Goal: Task Accomplishment & Management: Manage account settings

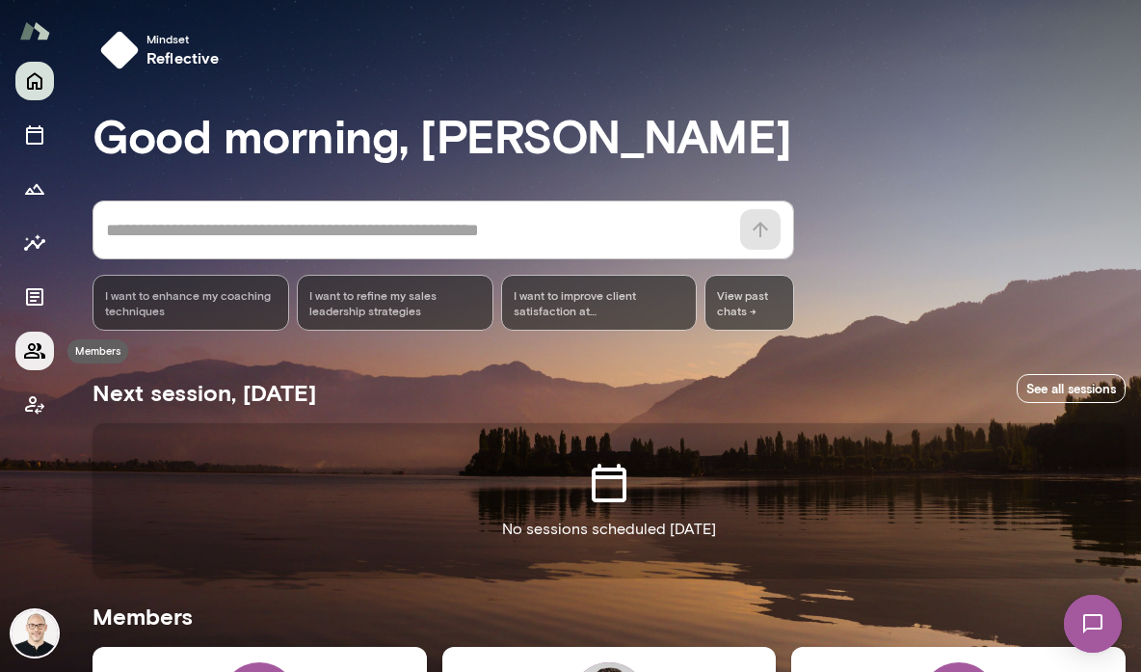
click at [17, 348] on button "Members" at bounding box center [34, 350] width 39 height 39
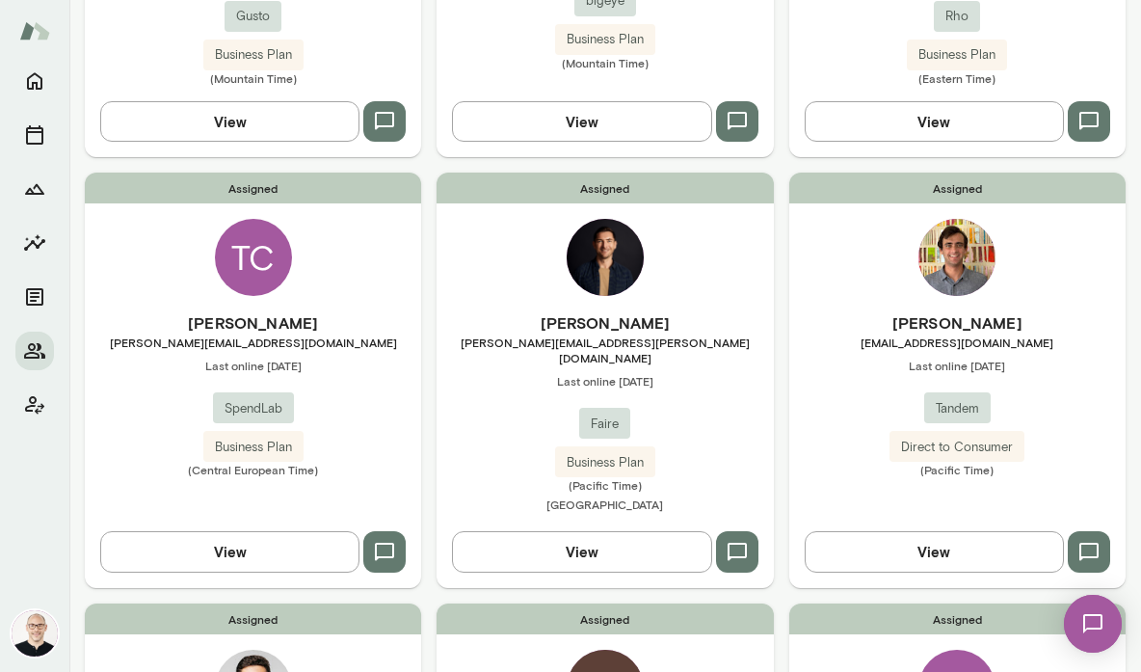
scroll to position [1854, 0]
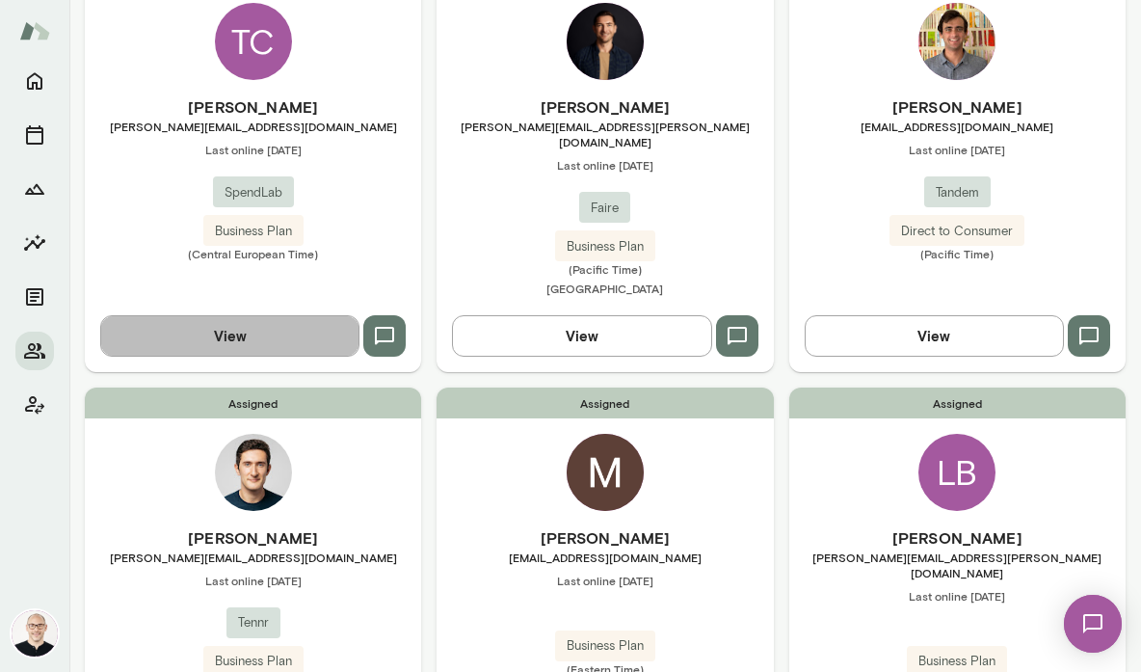
click at [263, 315] on button "View" at bounding box center [229, 335] width 259 height 40
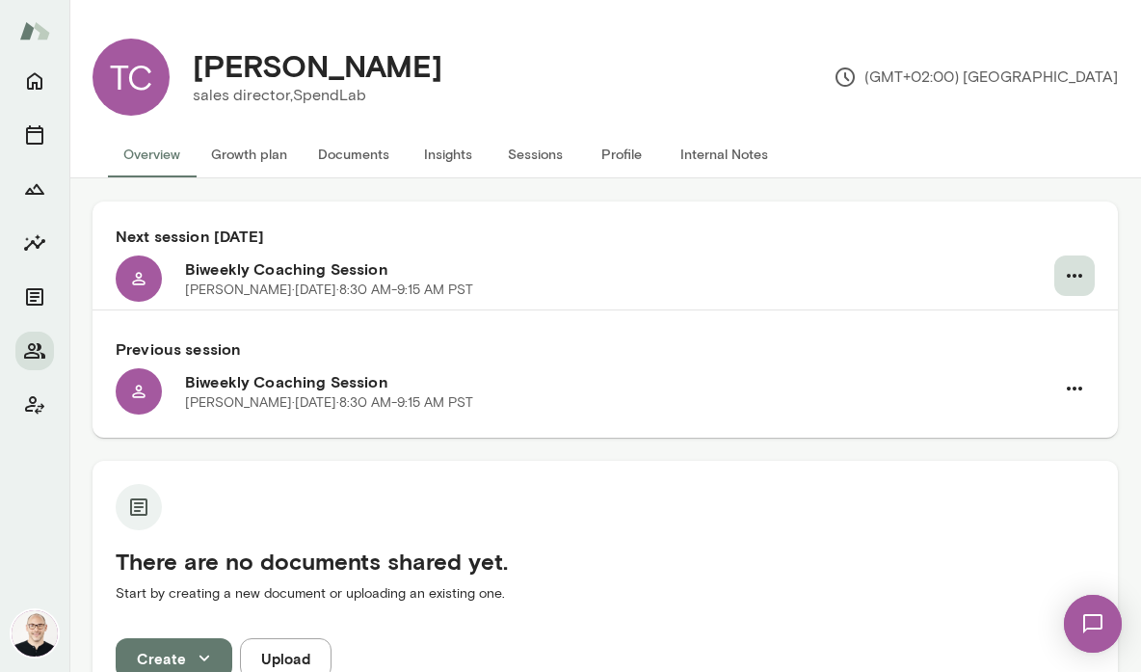
click at [1063, 278] on icon "button" at bounding box center [1074, 275] width 23 height 23
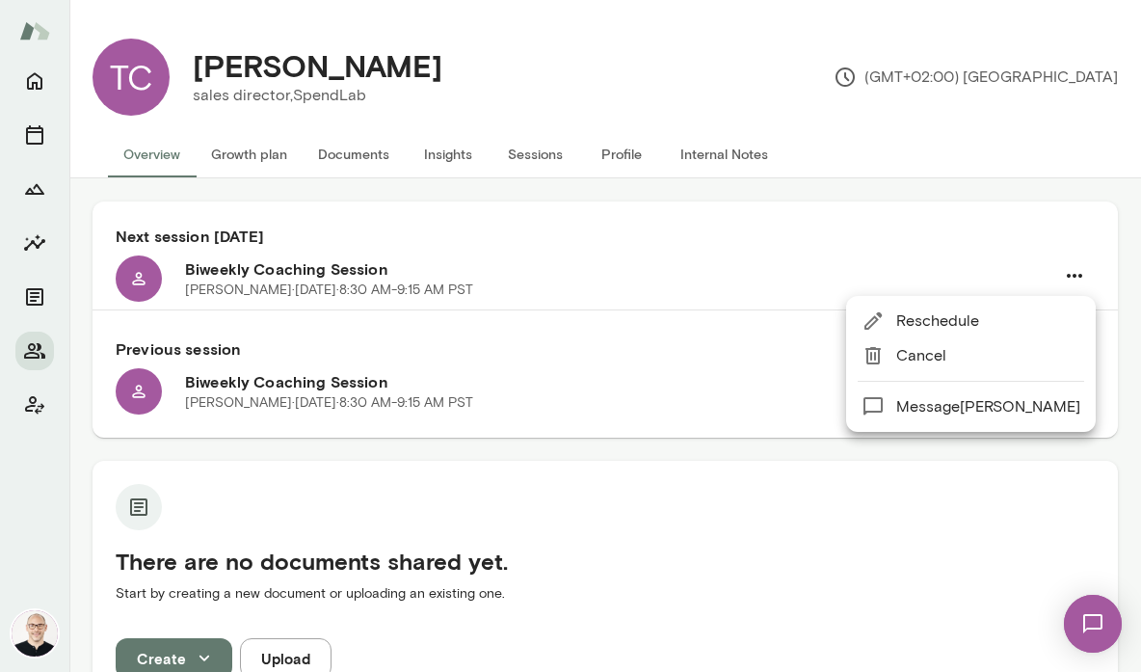
click at [984, 358] on span "Cancel" at bounding box center [988, 355] width 184 height 23
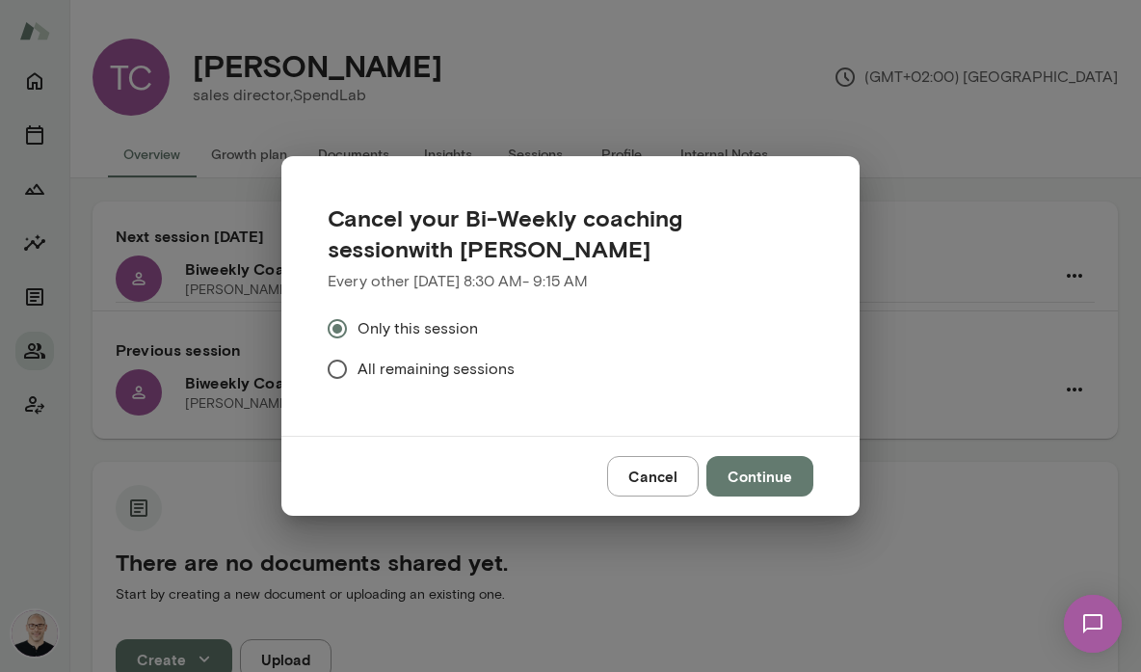
click at [430, 371] on span "All remaining sessions" at bounding box center [435, 368] width 157 height 23
click at [742, 485] on button "Continue" at bounding box center [759, 476] width 107 height 40
